Goal: Information Seeking & Learning: Learn about a topic

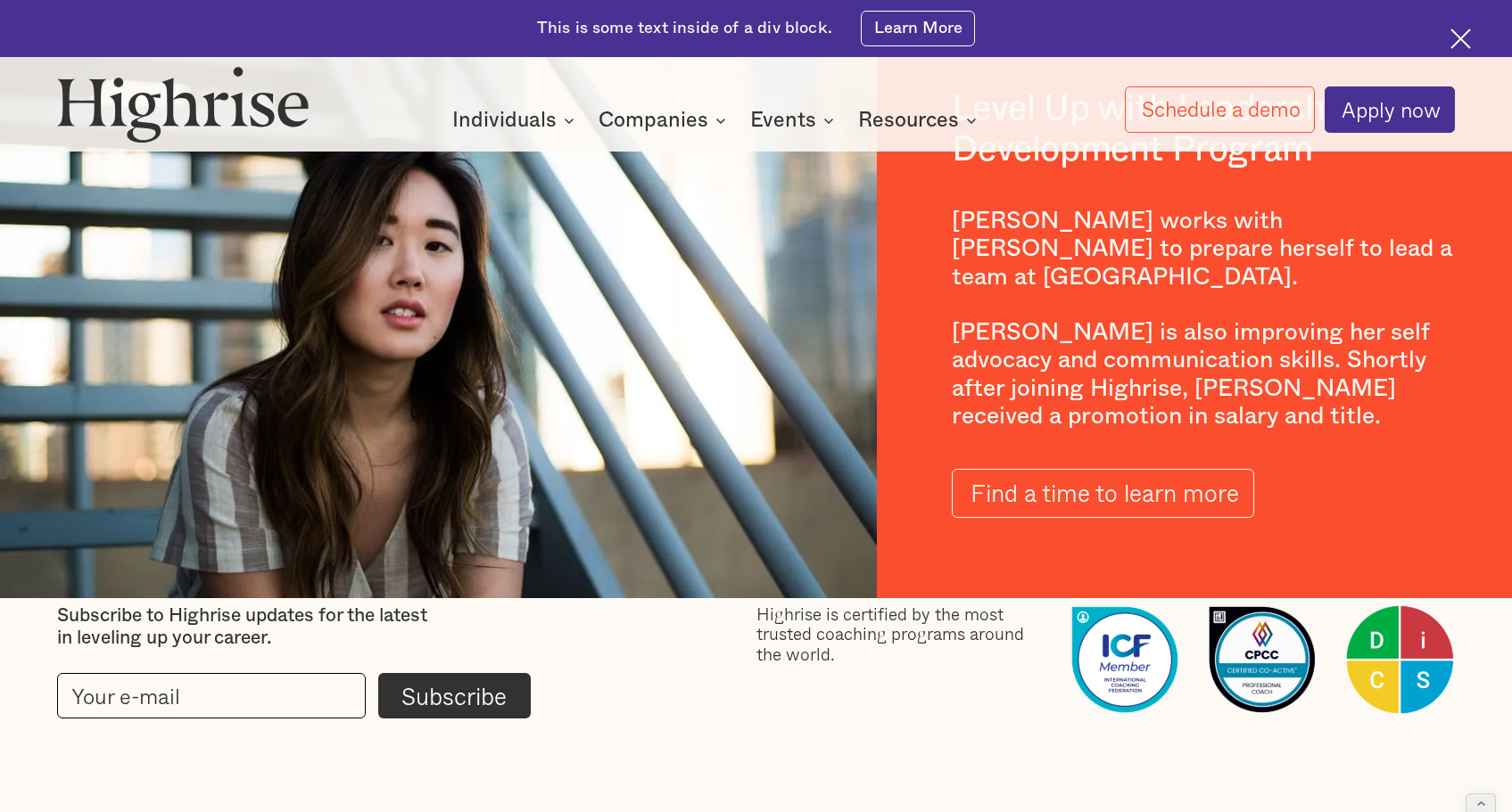
scroll to position [3260, 0]
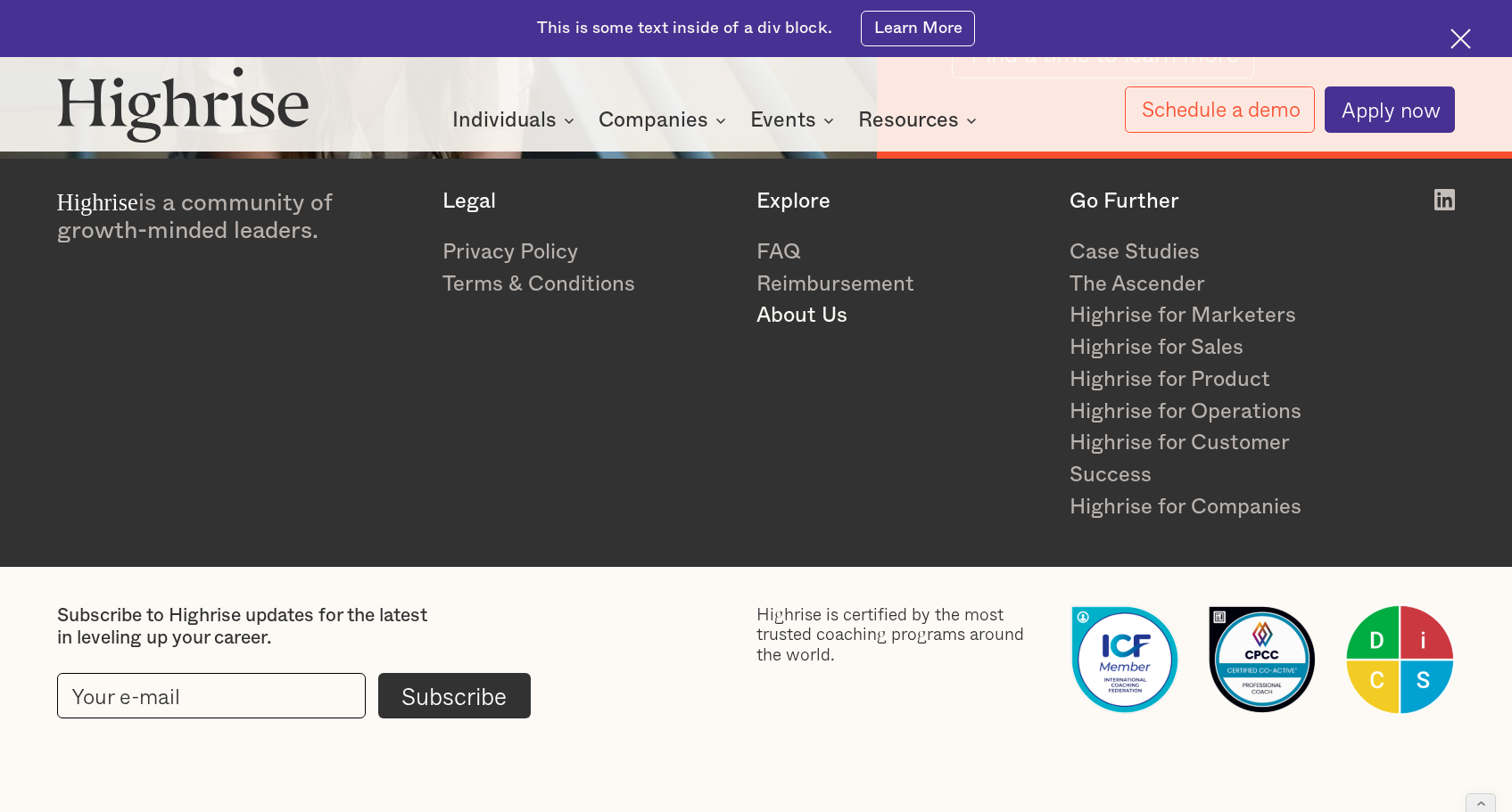
click at [784, 321] on link "About Us" at bounding box center [901, 316] width 290 height 32
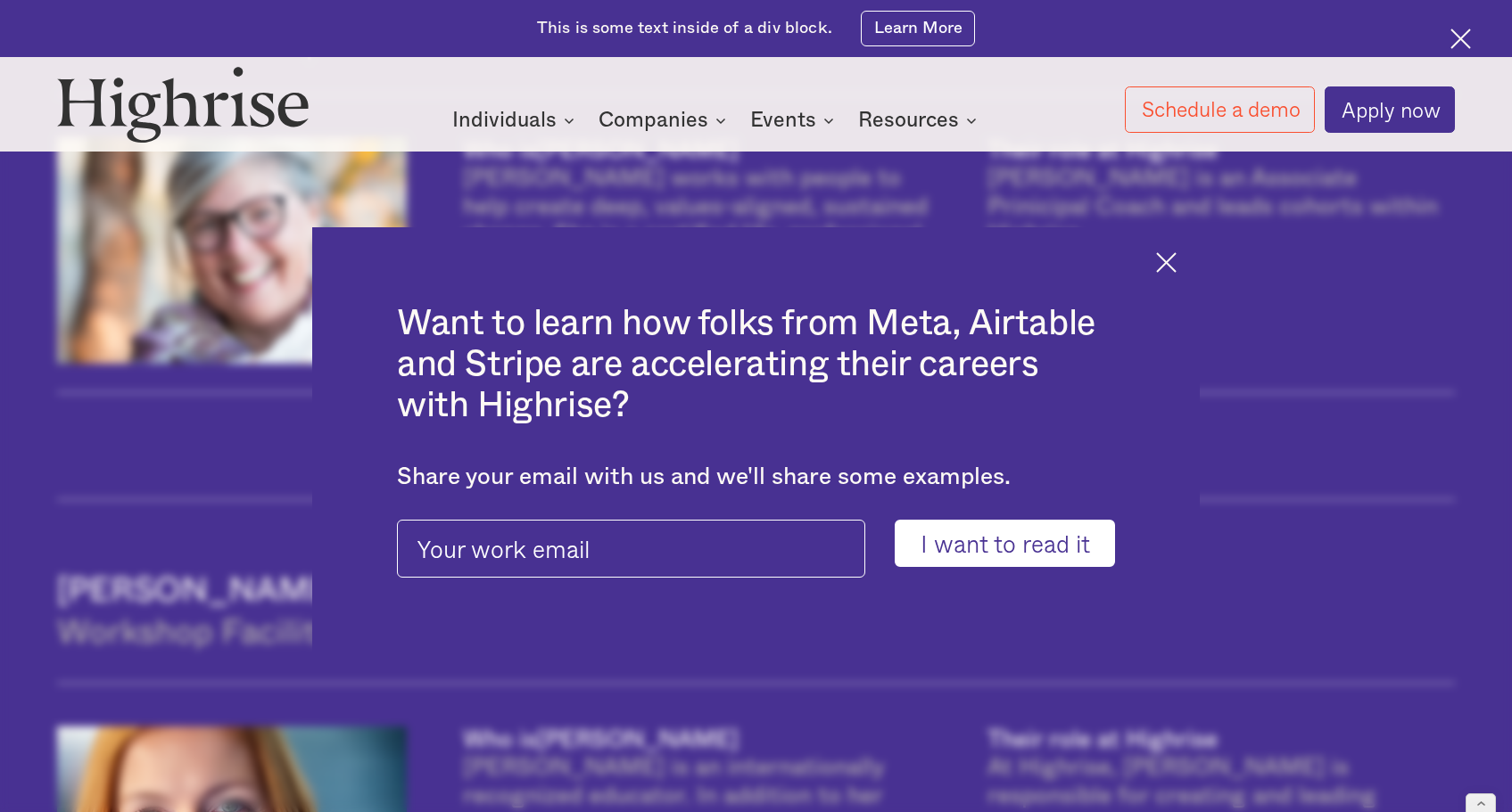
scroll to position [4417, 0]
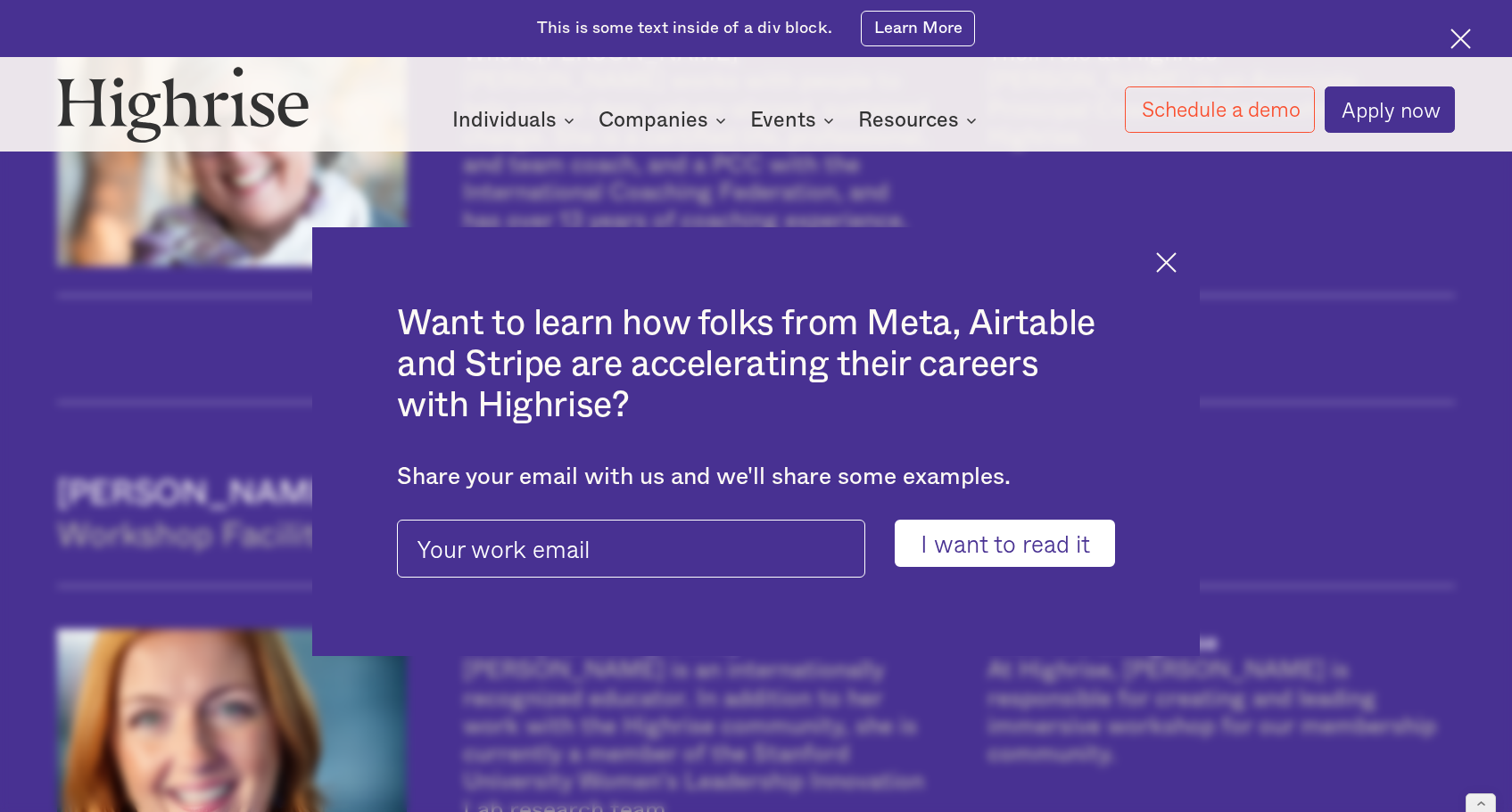
click at [1176, 252] on img at bounding box center [1166, 262] width 20 height 20
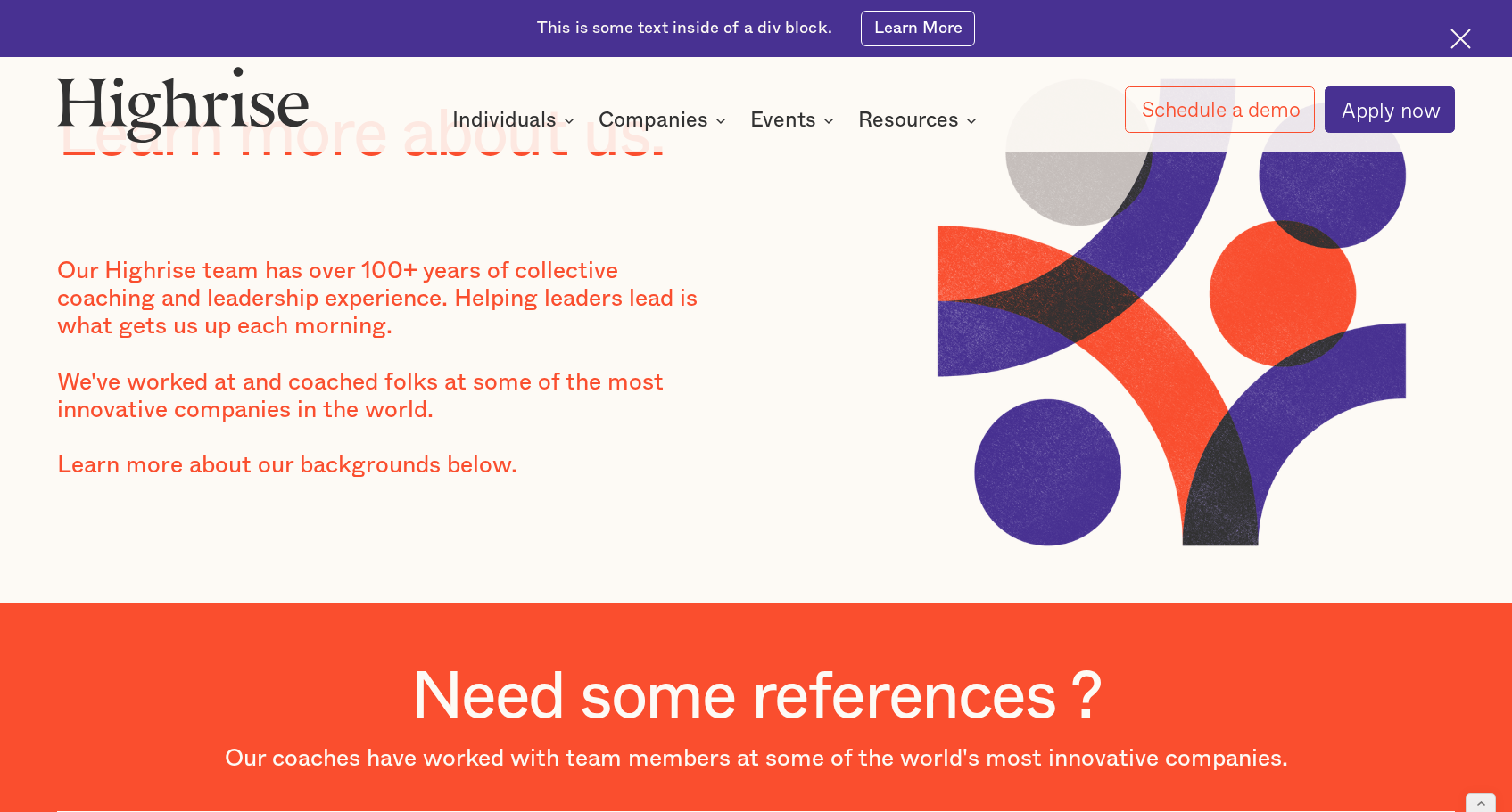
scroll to position [0, 0]
